Goal: Navigation & Orientation: Find specific page/section

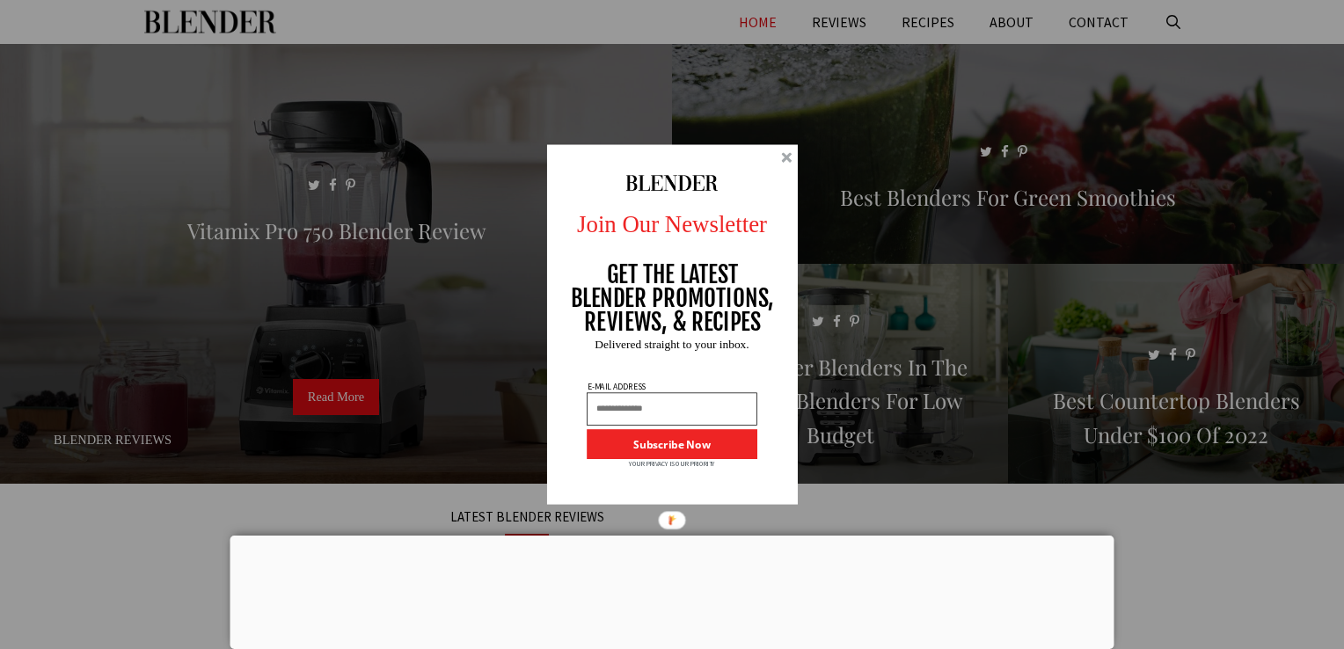
click at [788, 157] on div at bounding box center [786, 157] width 11 height 11
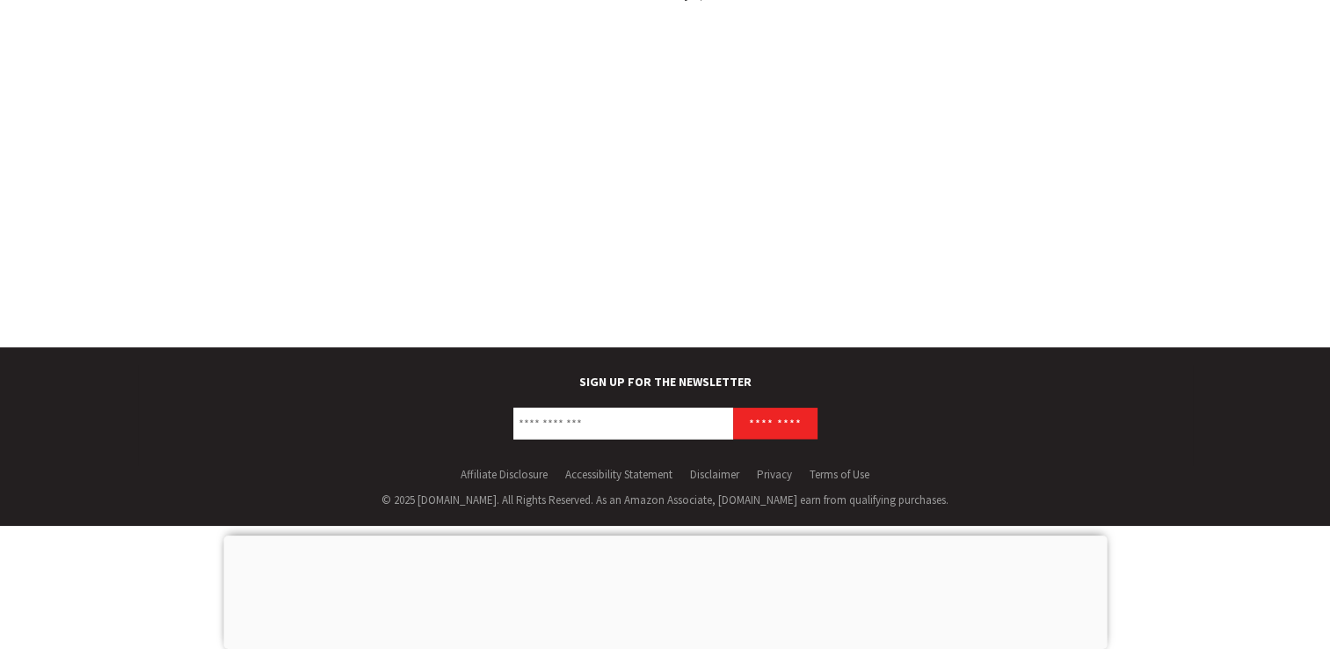
scroll to position [3129, 0]
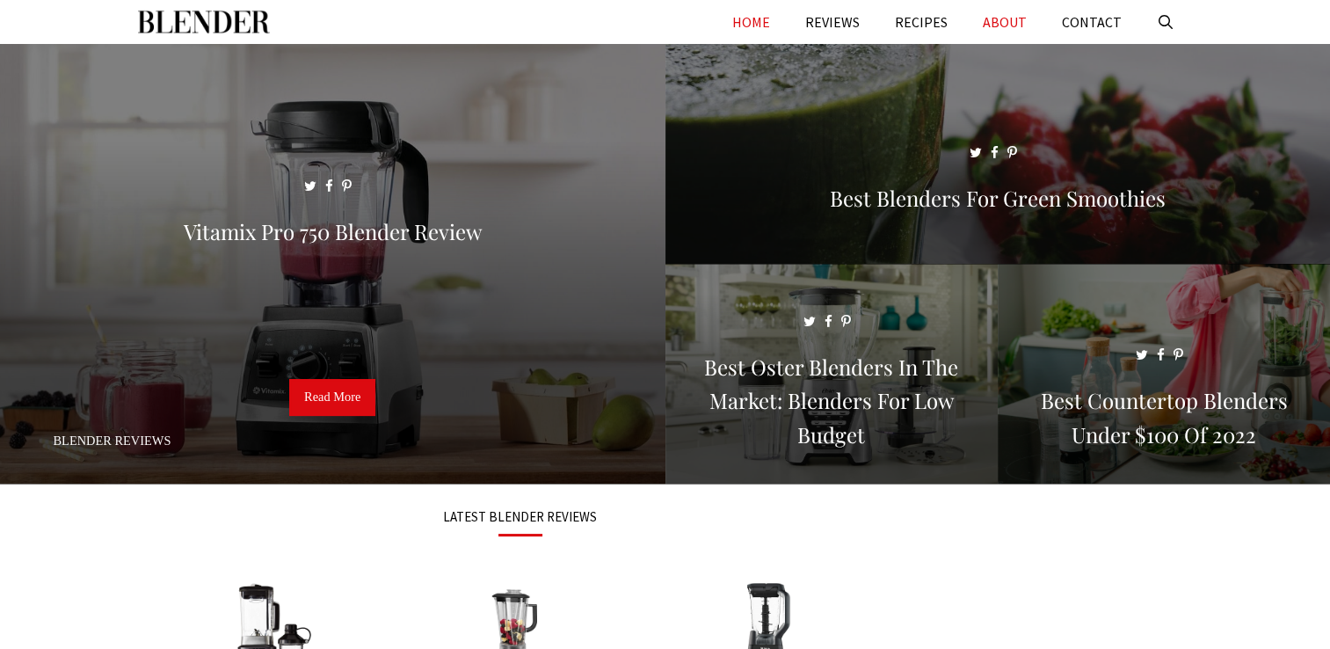
click at [1017, 14] on link "ABOUT" at bounding box center [1004, 22] width 79 height 44
